Goal: Find specific page/section: Find specific page/section

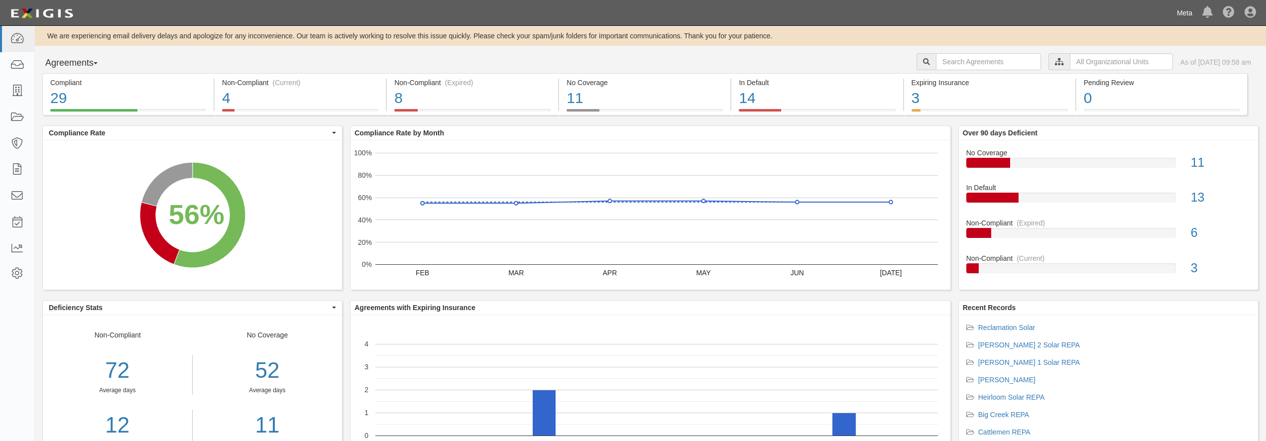
click at [1179, 14] on link "Meta" at bounding box center [1184, 13] width 25 height 20
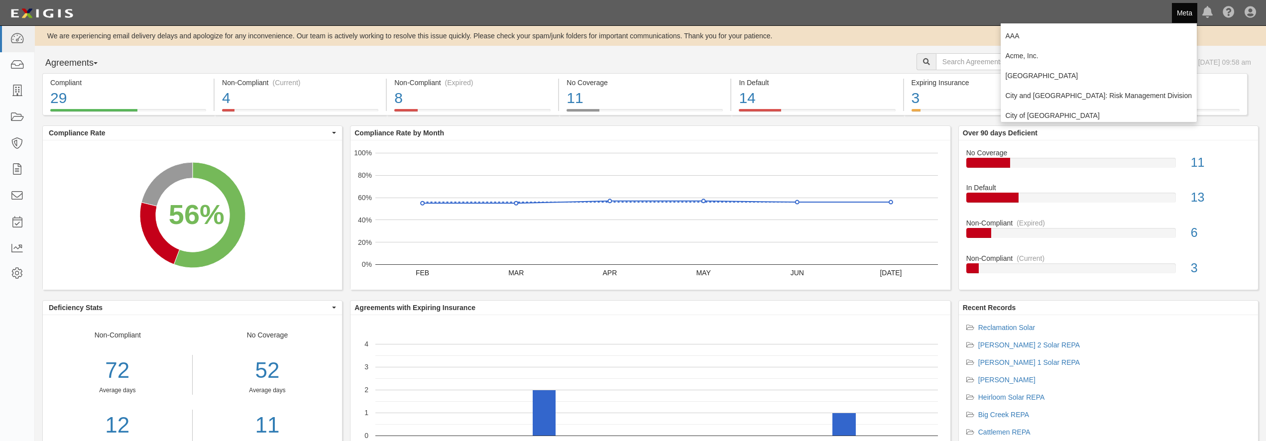
click at [824, 66] on div "Agreements Parties Agreements Coverages [PERSON_NAME] [GEOGRAPHIC_DATA] [GEOGRA…" at bounding box center [650, 63] width 1231 height 20
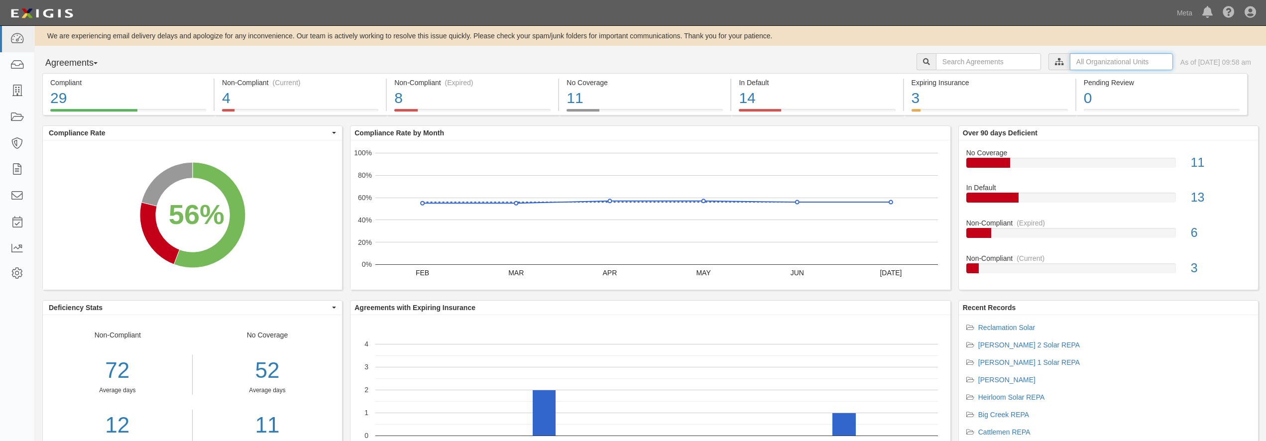
click at [1073, 61] on input "text" at bounding box center [1121, 61] width 103 height 17
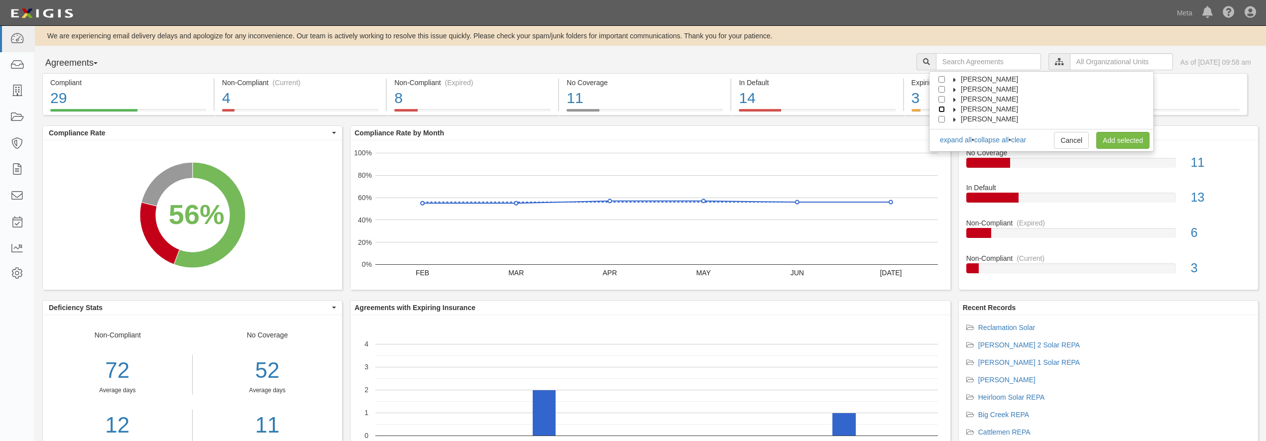
click at [945, 109] on input "[PERSON_NAME]" at bounding box center [941, 109] width 6 height 6
checkbox input "true"
click at [1121, 141] on link "Add selected" at bounding box center [1122, 140] width 53 height 17
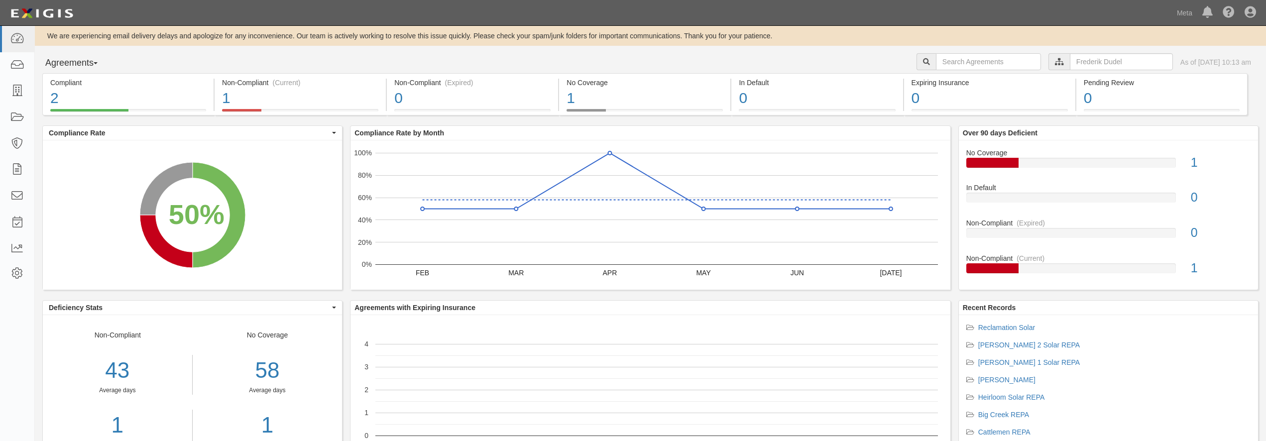
click at [104, 61] on button "Agreements" at bounding box center [79, 63] width 75 height 20
click at [1070, 61] on input "text" at bounding box center [1121, 61] width 103 height 17
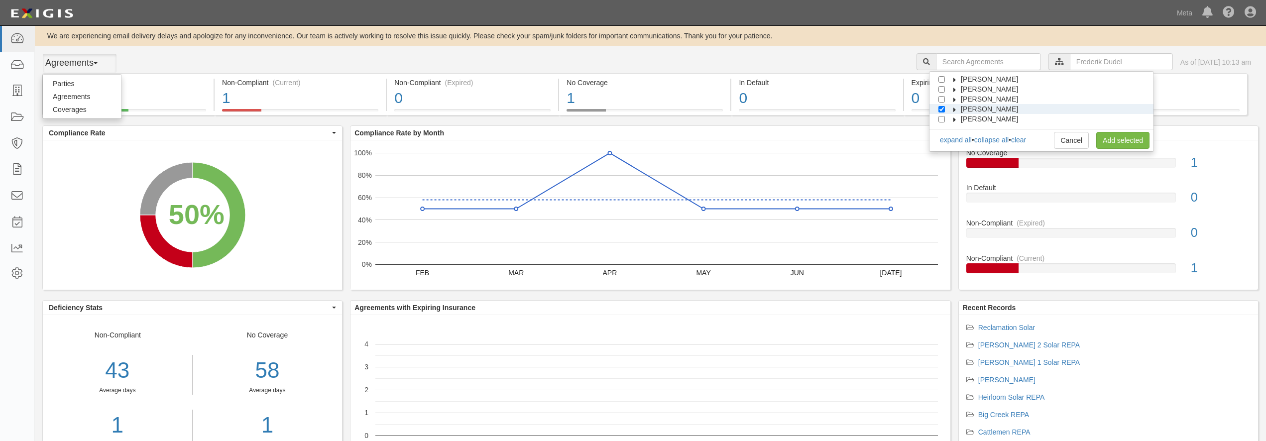
click at [957, 108] on icon at bounding box center [954, 110] width 7 height 4
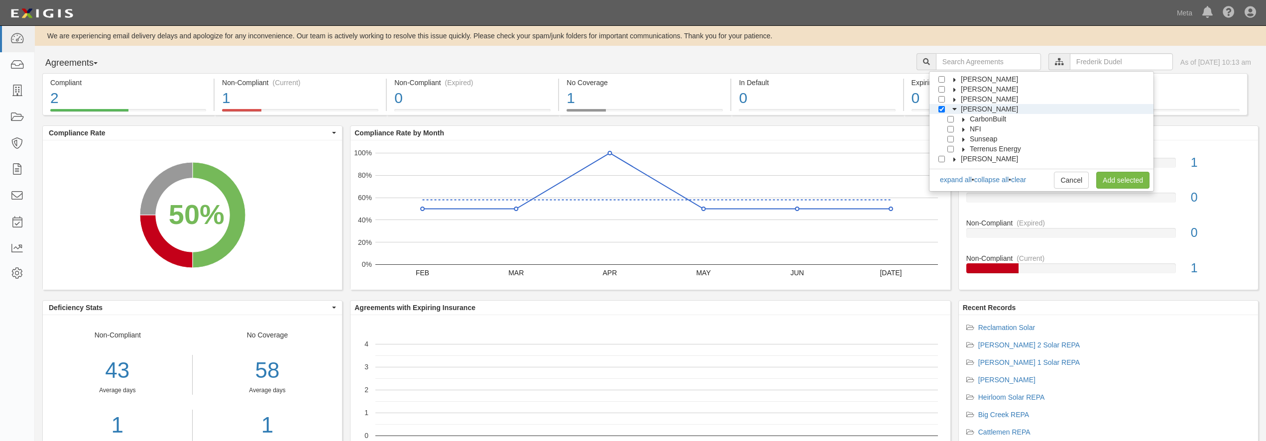
click at [954, 94] on label "[PERSON_NAME]" at bounding box center [983, 99] width 70 height 10
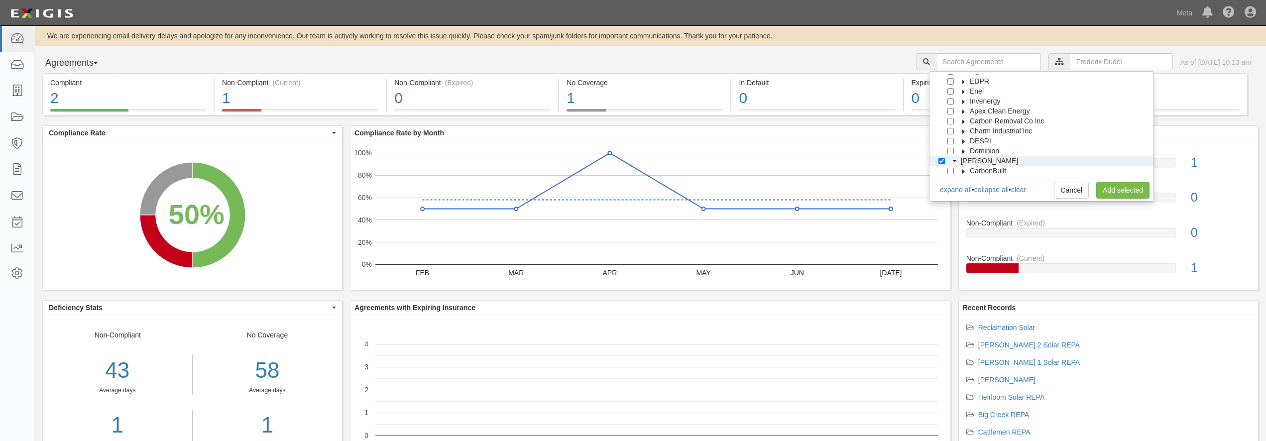
scroll to position [90, 0]
click at [955, 169] on icon at bounding box center [954, 169] width 7 height 4
click at [953, 158] on input "Orsted" at bounding box center [950, 159] width 6 height 6
checkbox input "true"
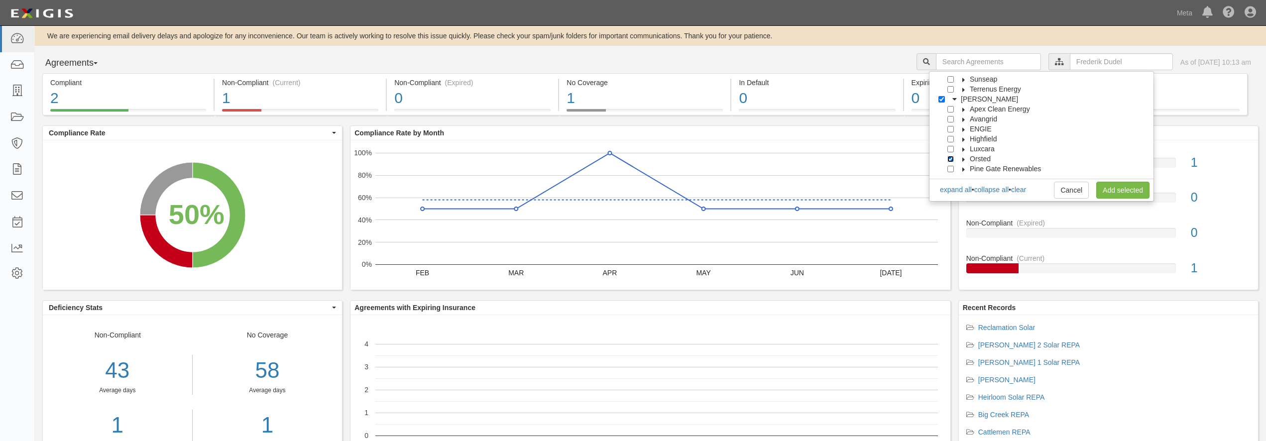
checkbox input "true"
click at [942, 144] on input "[PERSON_NAME]" at bounding box center [941, 145] width 6 height 6
checkbox input "false"
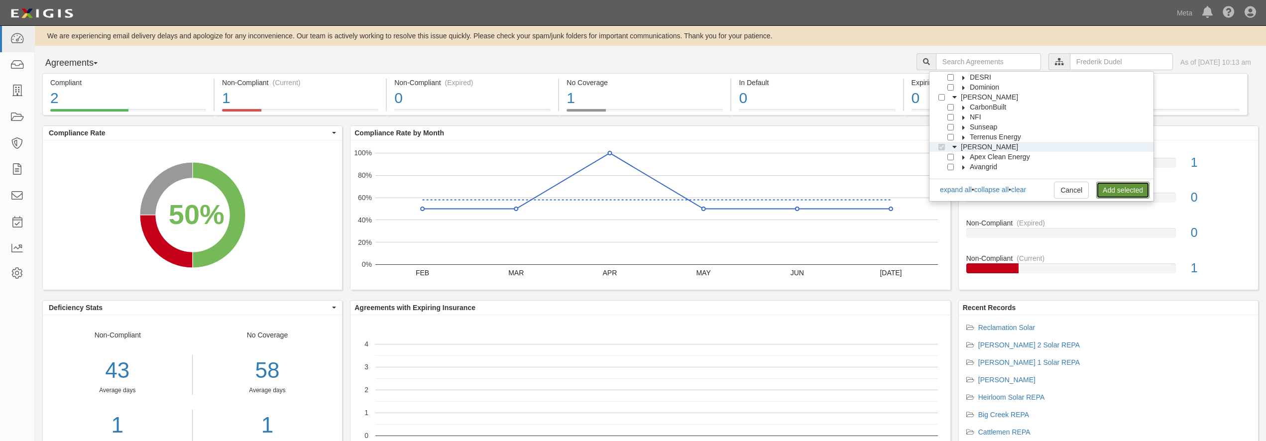
click at [1124, 190] on link "Add selected" at bounding box center [1122, 190] width 53 height 17
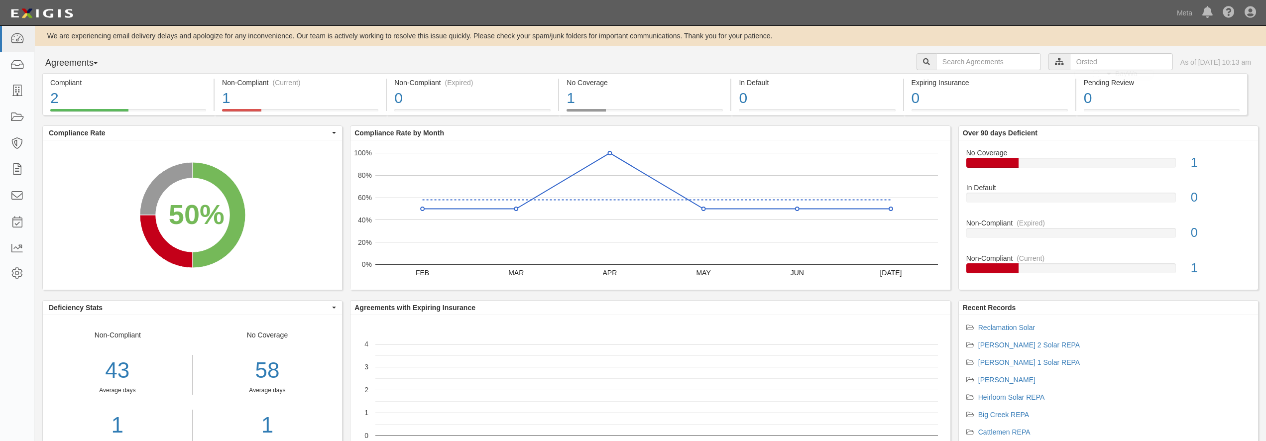
scroll to position [0, 0]
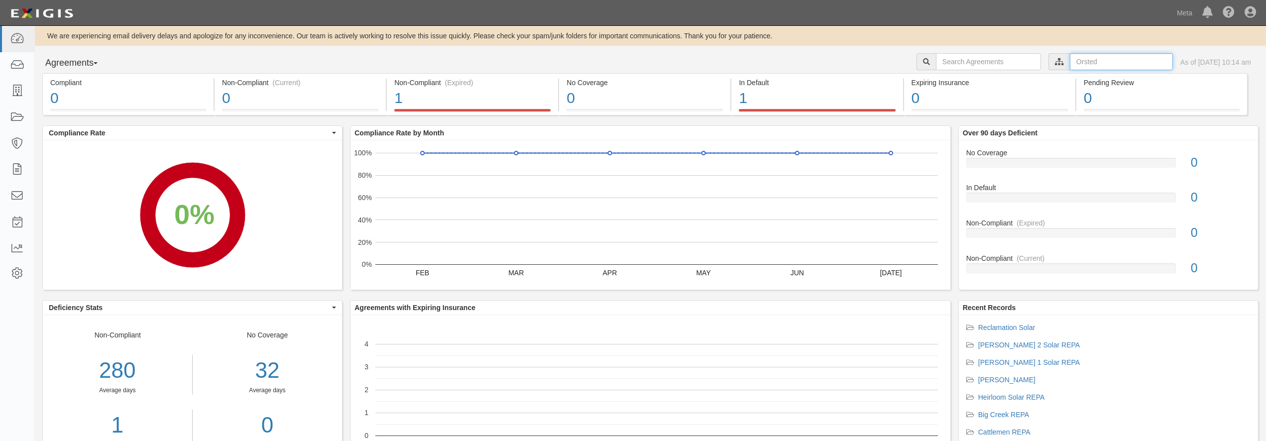
click at [1103, 65] on input "text" at bounding box center [1121, 61] width 103 height 17
